Goal: Check status

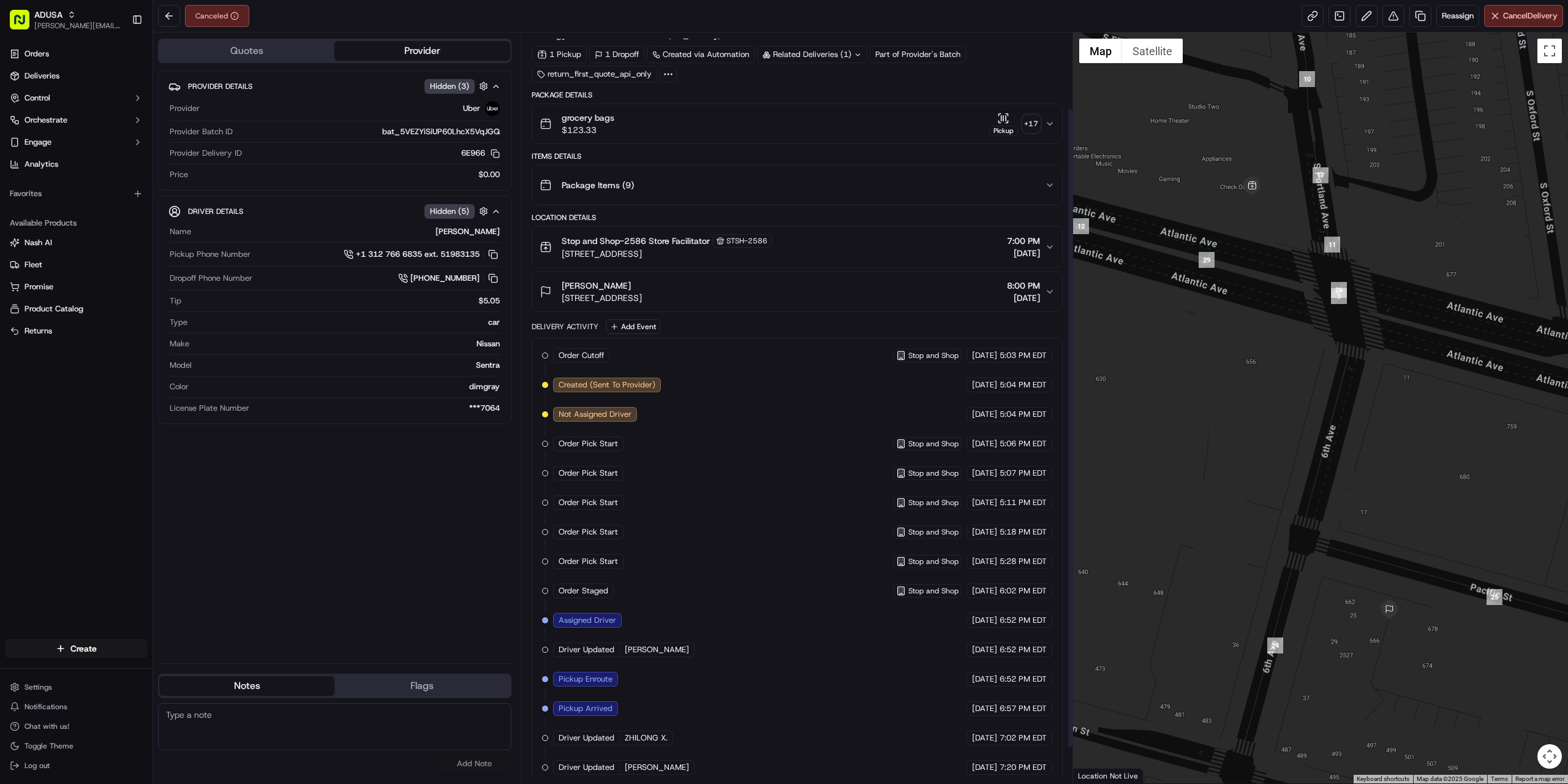
scroll to position [130, 0]
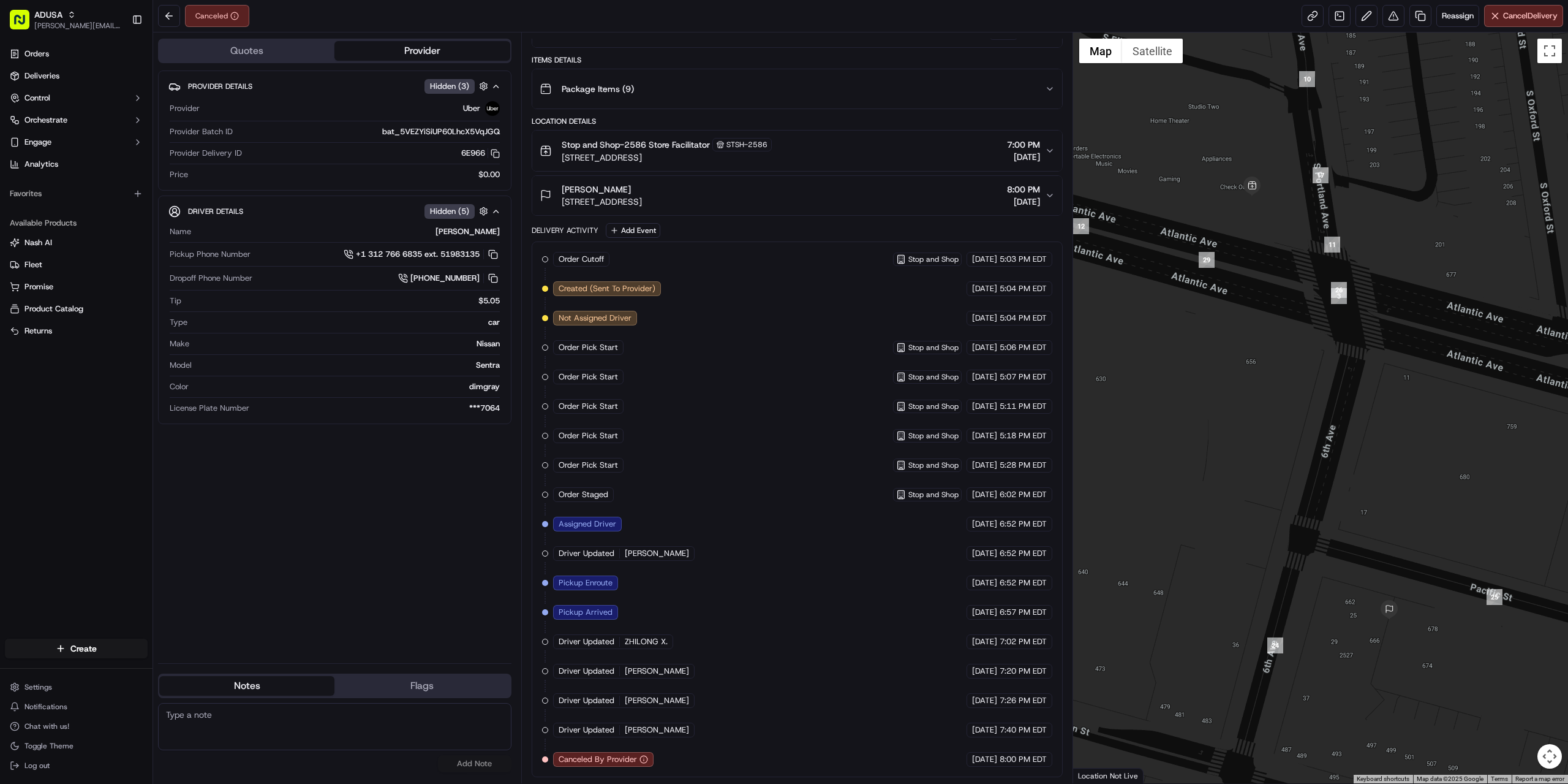
click at [1166, 575] on div at bounding box center [1321, 407] width 496 height 751
